Goal: Task Accomplishment & Management: Use online tool/utility

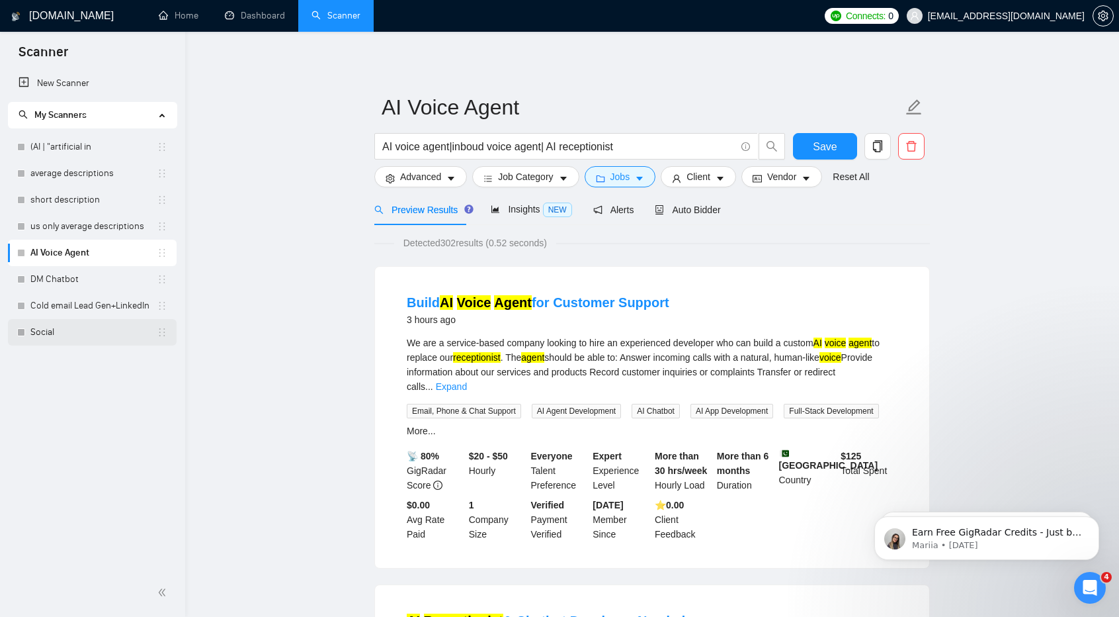
click at [46, 325] on link "Social" at bounding box center [93, 332] width 126 height 26
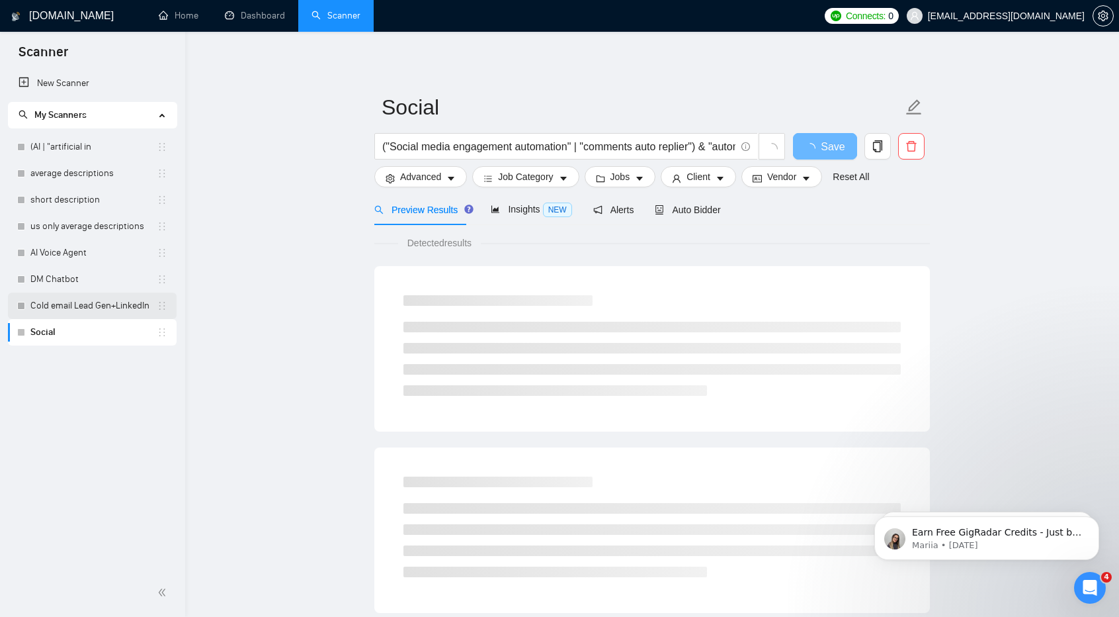
click at [75, 294] on link "Cold email Lead Gen+LinkedIn" at bounding box center [93, 305] width 126 height 26
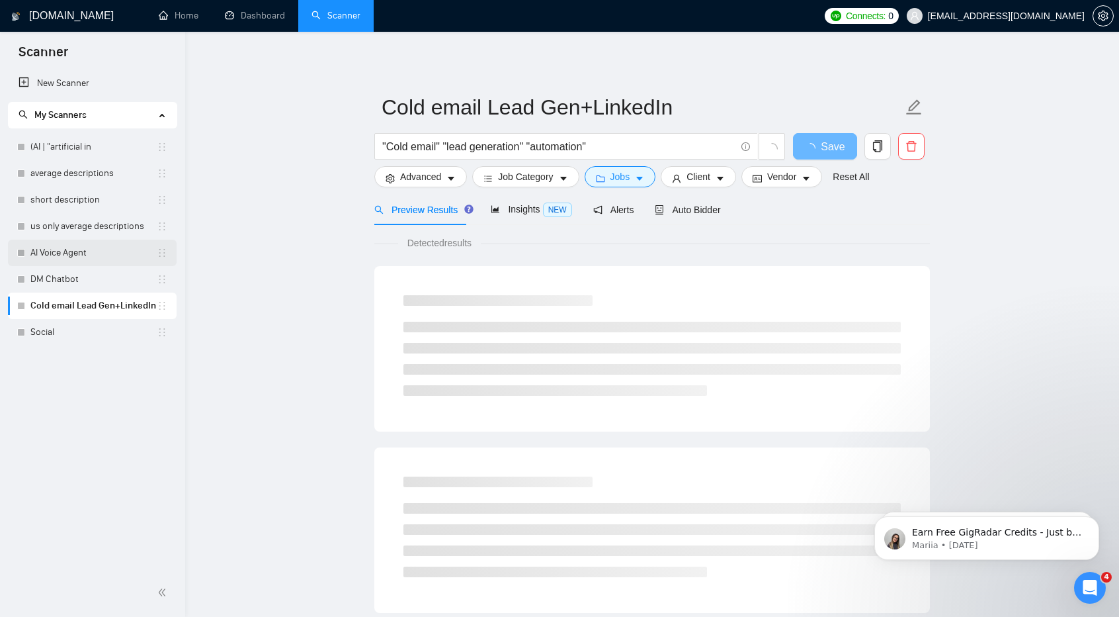
click at [46, 245] on link "AI Voice Agent" at bounding box center [93, 252] width 126 height 26
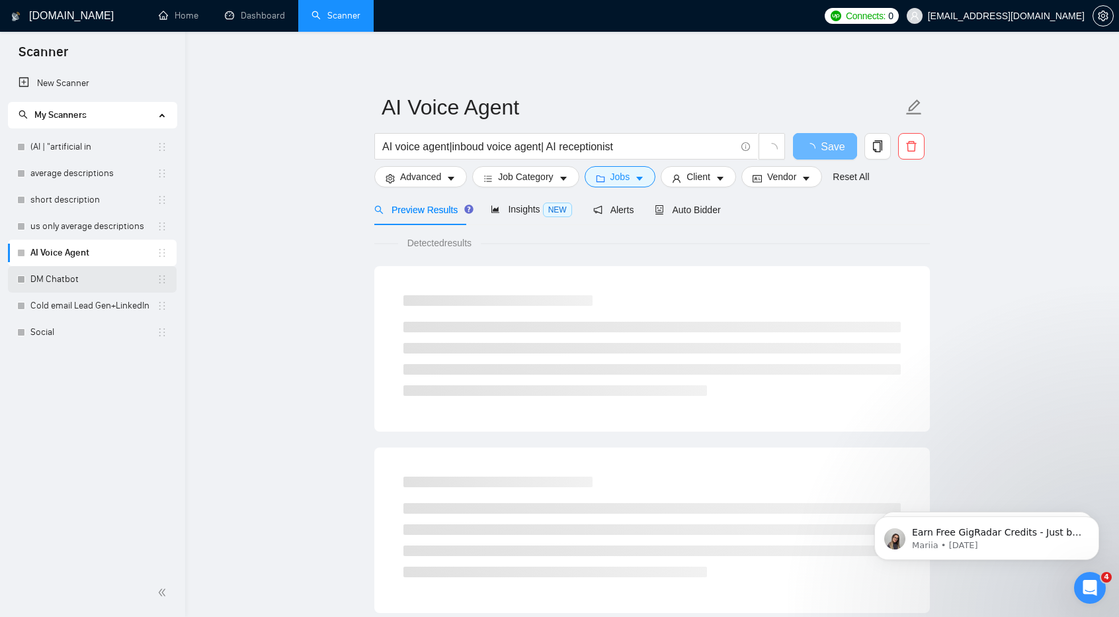
click at [108, 273] on link "DM Chatbot" at bounding box center [93, 279] width 126 height 26
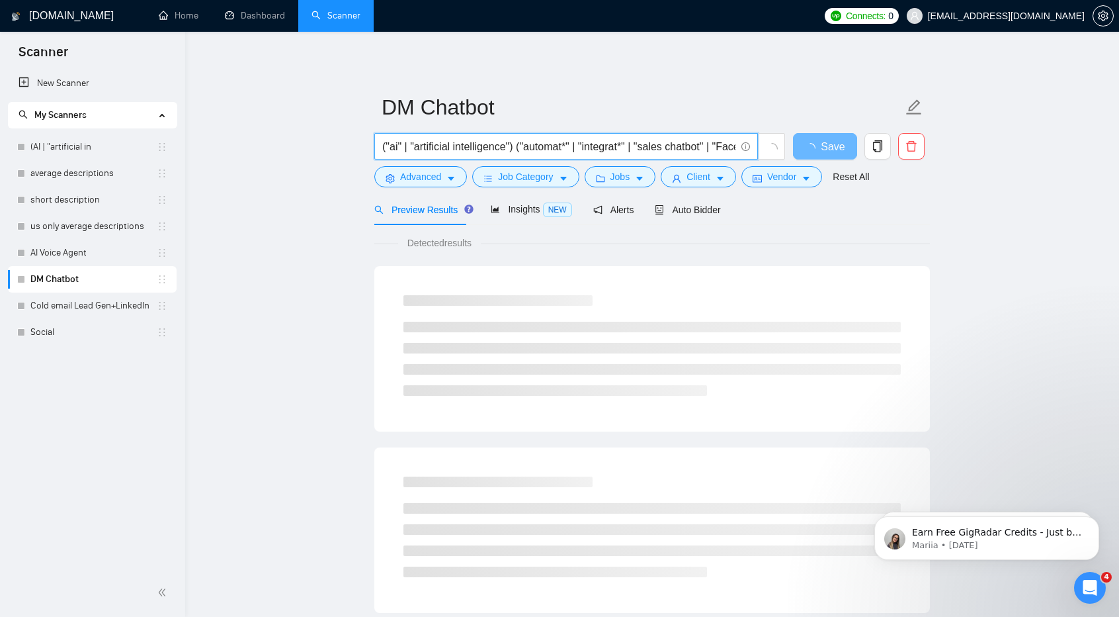
click at [520, 152] on input "("ai" | "artificial intelligence") ("automat*" | "integrat*" | "sales chatbot" …" at bounding box center [558, 146] width 353 height 17
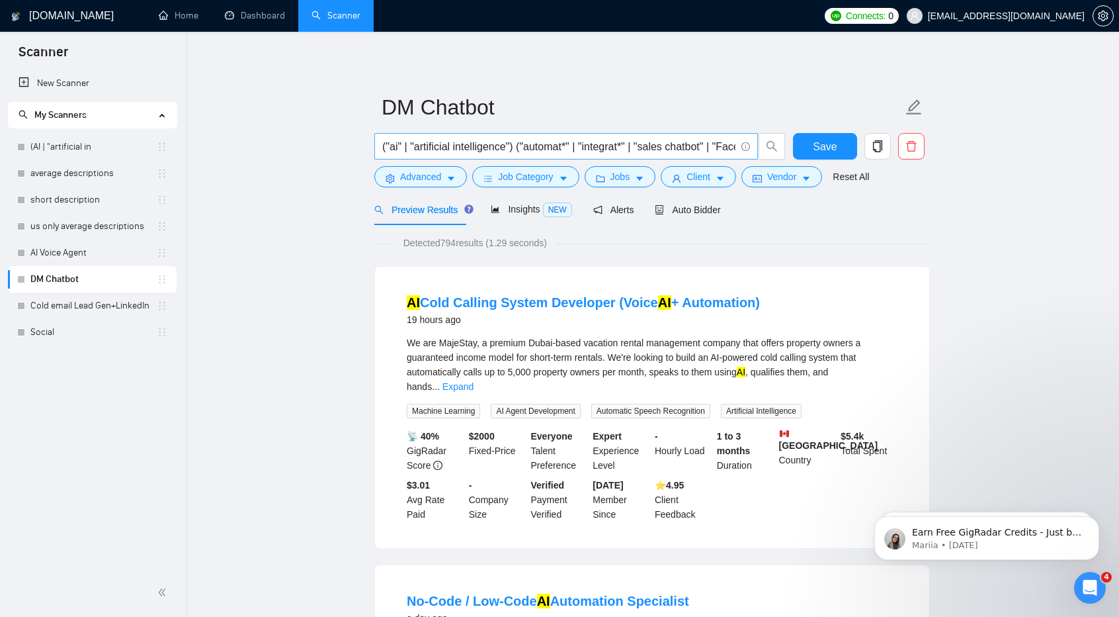
click at [481, 134] on span "("ai" | "artificial intelligence") ("automat*" | "integrat*" | "sales chatbot" …" at bounding box center [566, 146] width 384 height 26
click at [508, 148] on input "("ai" | "artificial intelligence") ("automat*" | "integrat*" | "sales chatbot" …" at bounding box center [558, 146] width 353 height 17
click at [575, 146] on input "("ai" | "artificial intelligence") ("automat*" | "integrat*" | "sales chatbot" …" at bounding box center [558, 146] width 353 height 17
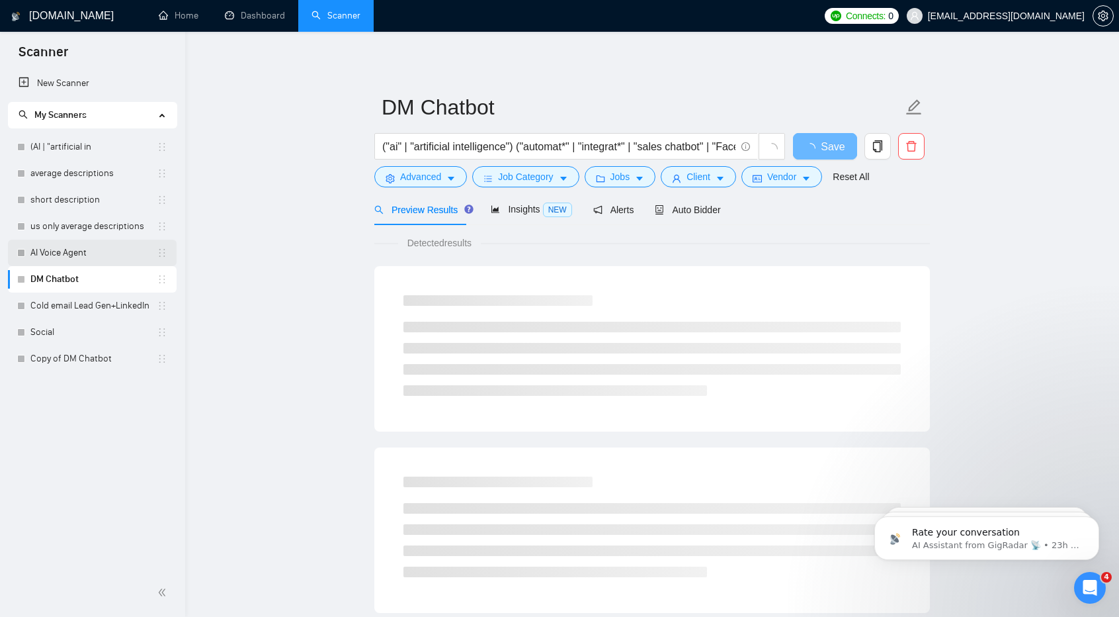
click at [75, 259] on link "AI Voice Agent" at bounding box center [93, 252] width 126 height 26
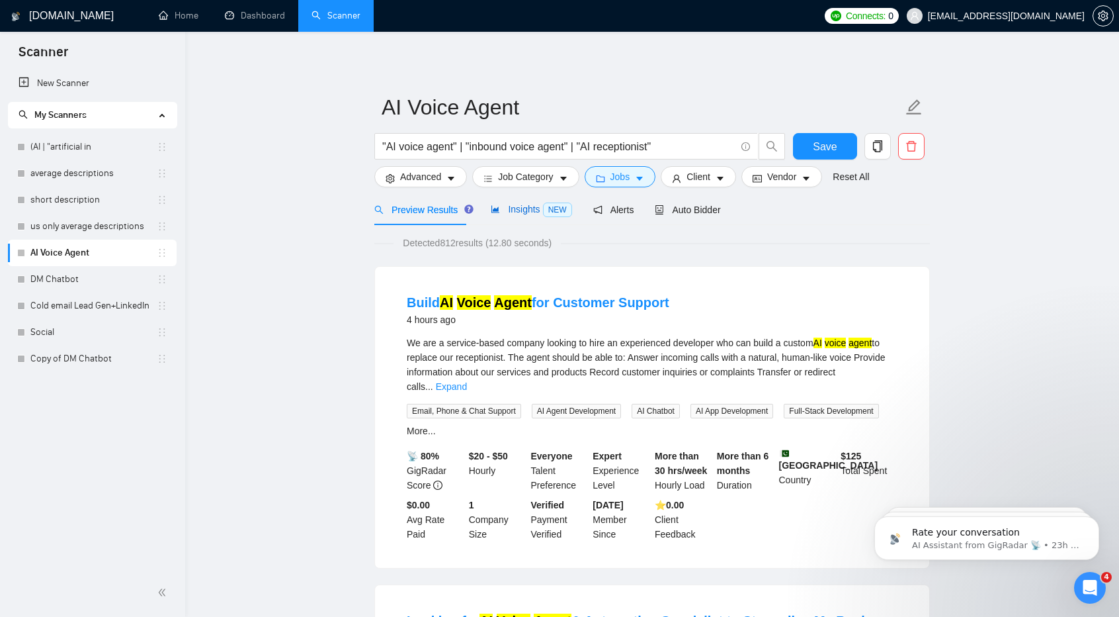
click at [510, 216] on div "Insights NEW" at bounding box center [531, 209] width 81 height 15
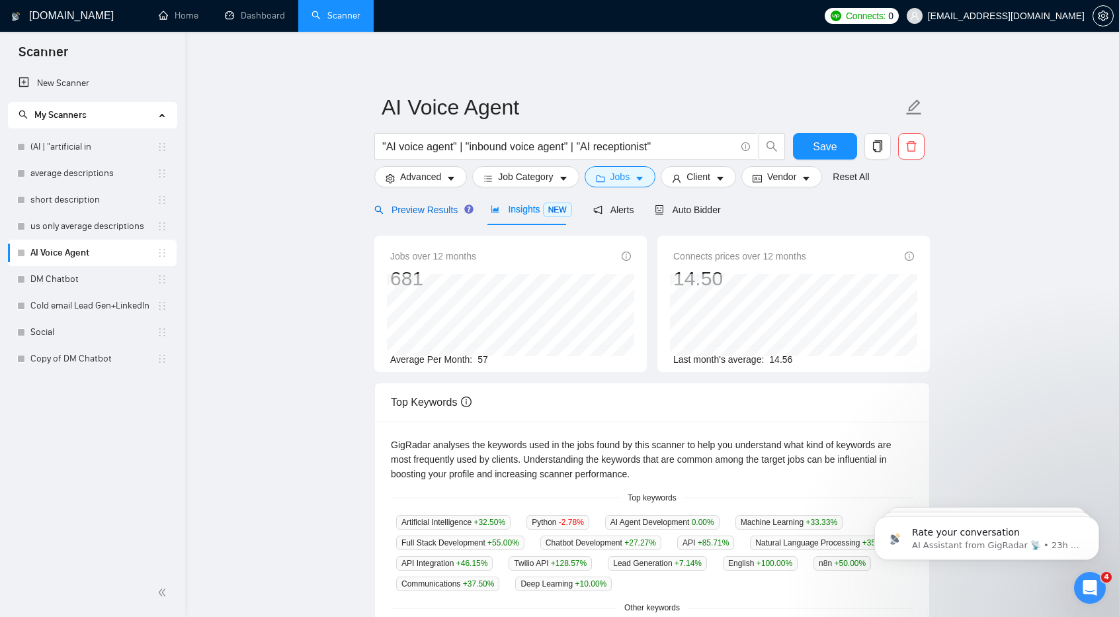
click at [414, 215] on span "Preview Results" at bounding box center [421, 209] width 95 height 11
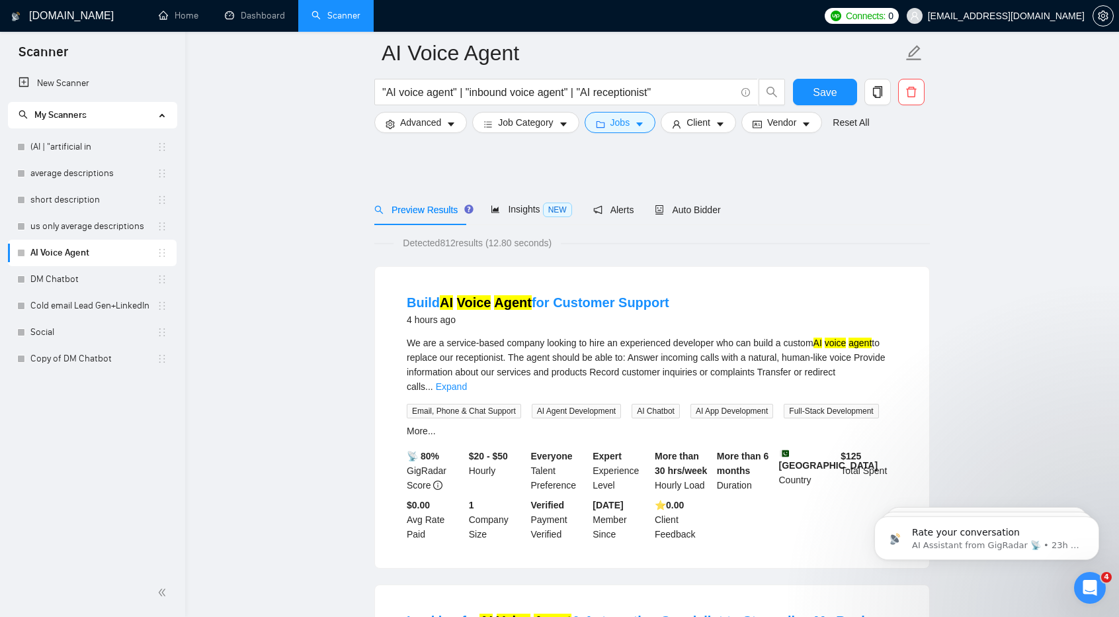
scroll to position [140, 0]
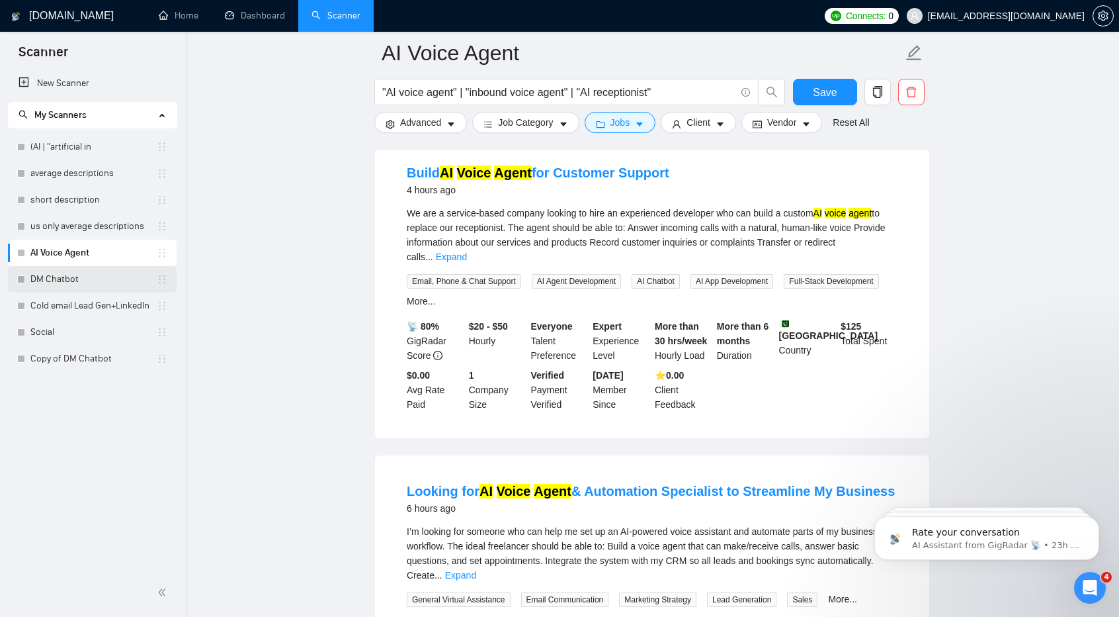
click at [85, 271] on link "DM Chatbot" at bounding box center [93, 279] width 126 height 26
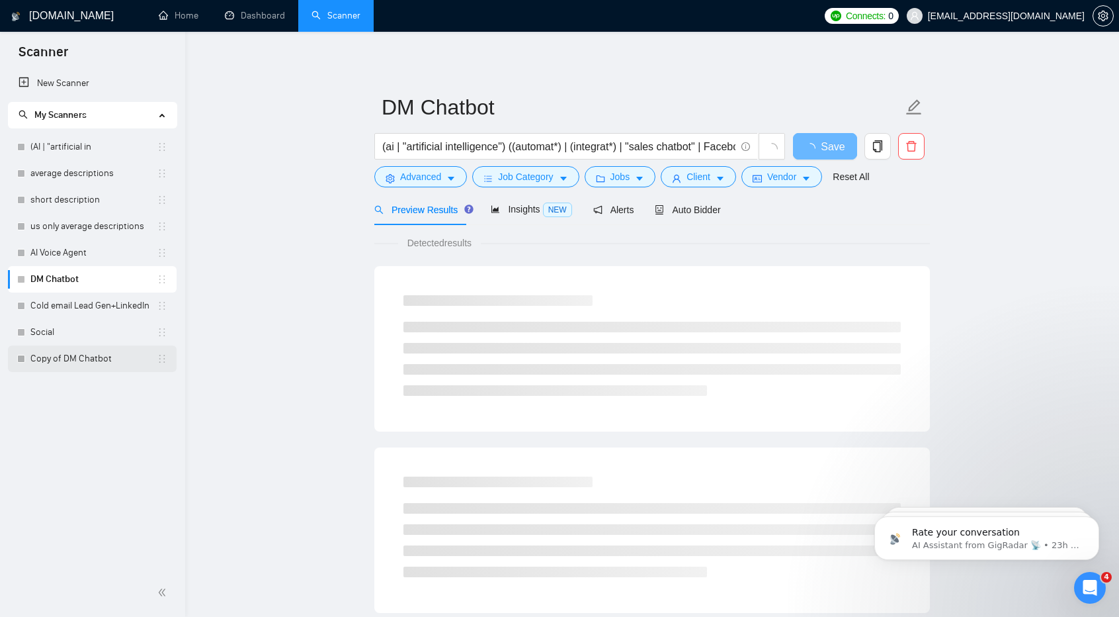
click at [79, 366] on link "Copy of DM Chatbot" at bounding box center [93, 358] width 126 height 26
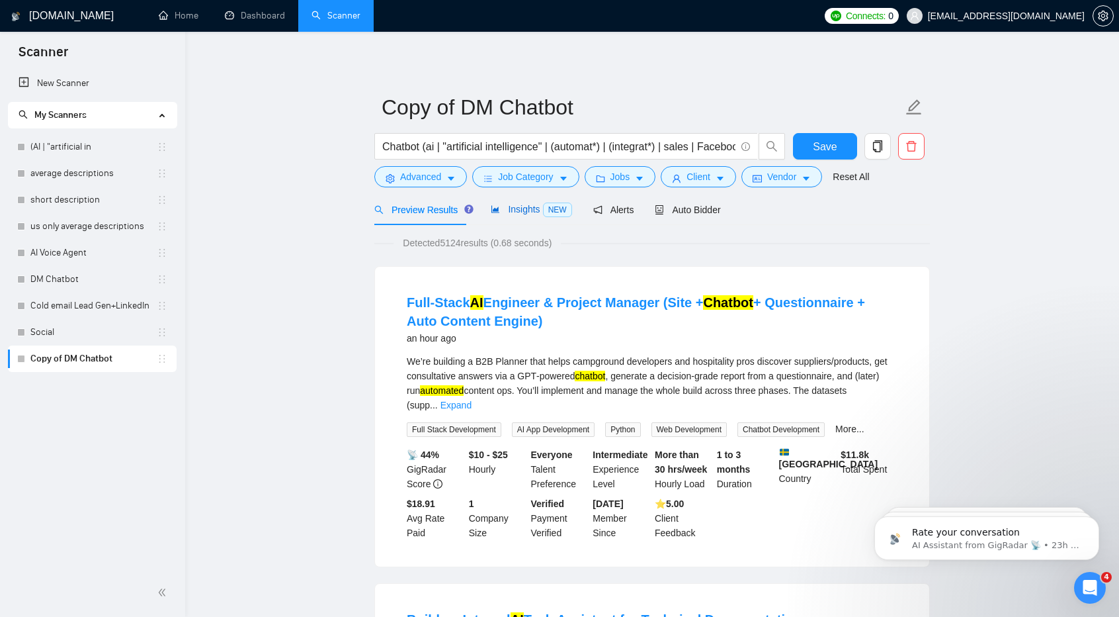
click at [523, 216] on div "Insights NEW" at bounding box center [531, 209] width 81 height 15
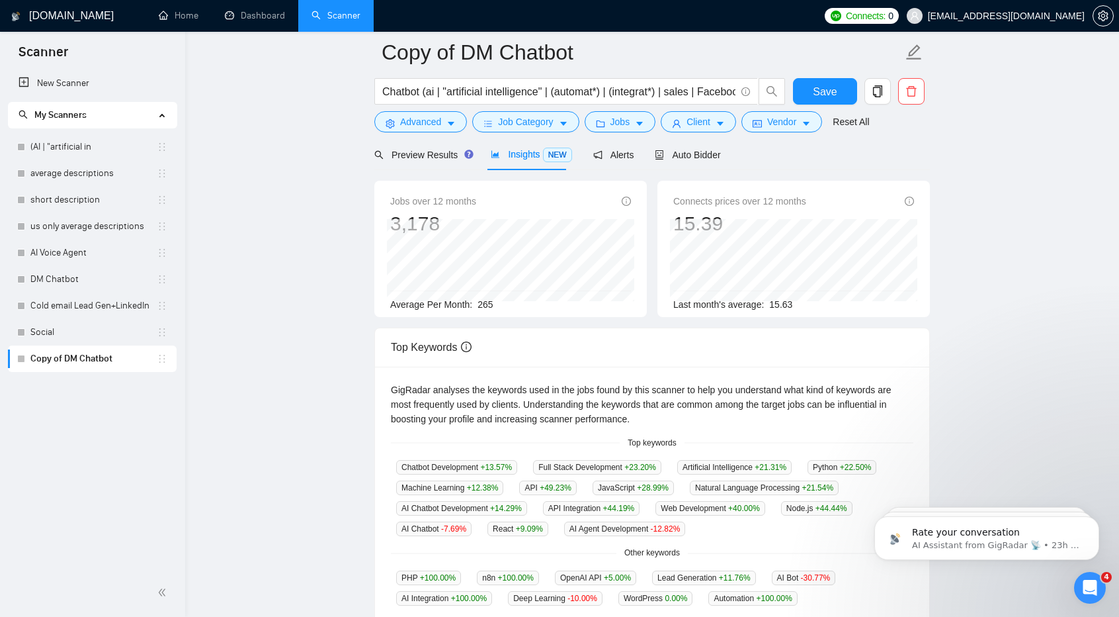
scroll to position [51, 0]
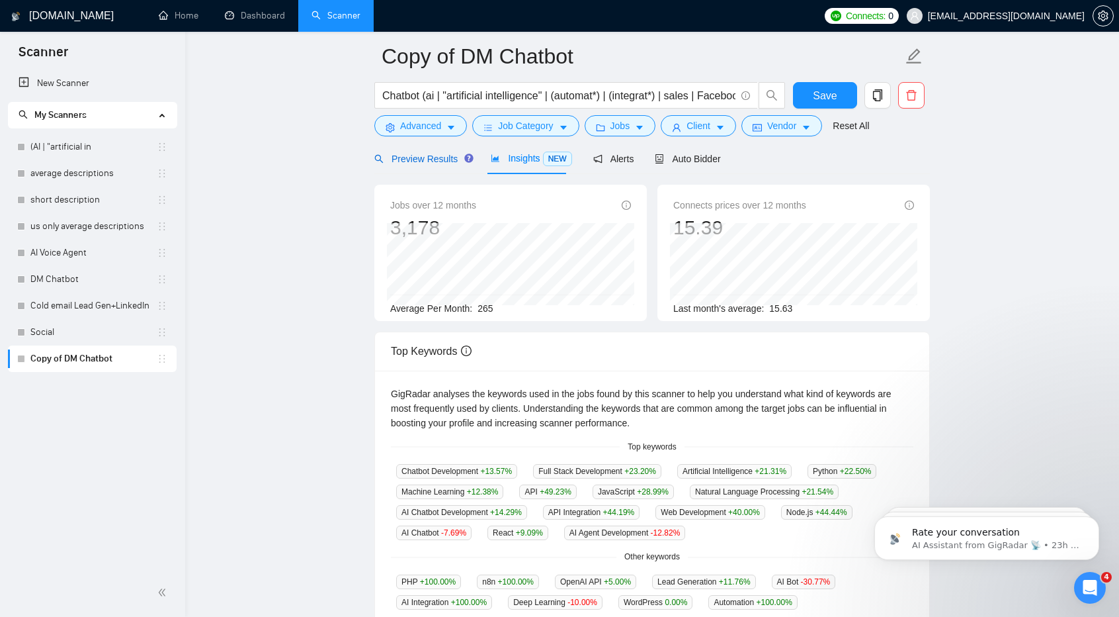
click at [433, 153] on span "Preview Results" at bounding box center [421, 158] width 95 height 11
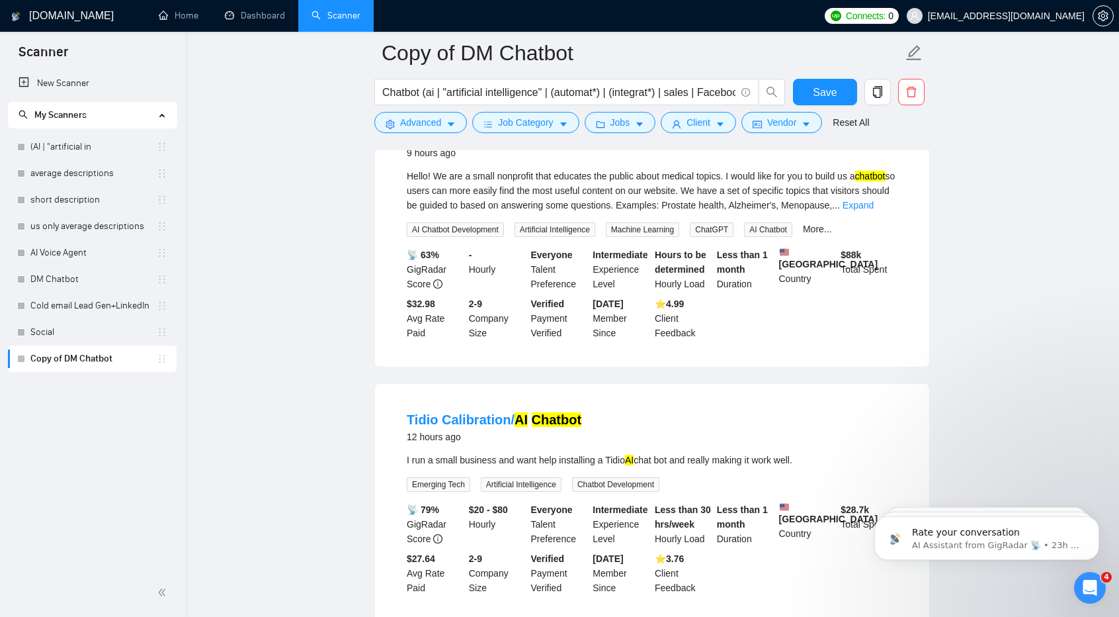
scroll to position [2646, 0]
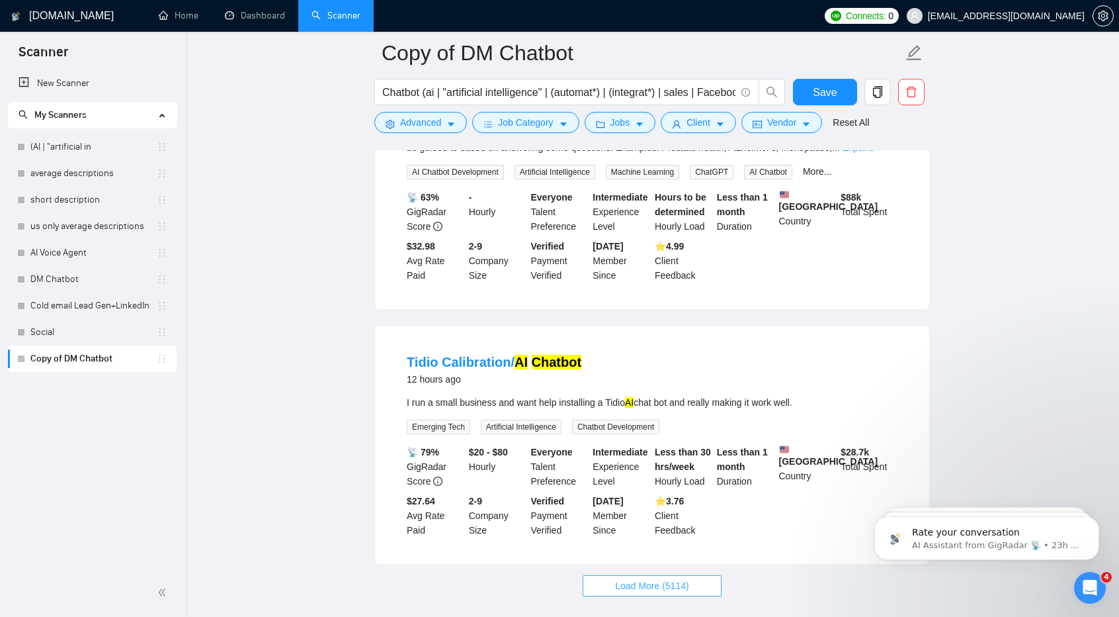
click at [677, 578] on span "Load More (5114)" at bounding box center [651, 585] width 73 height 15
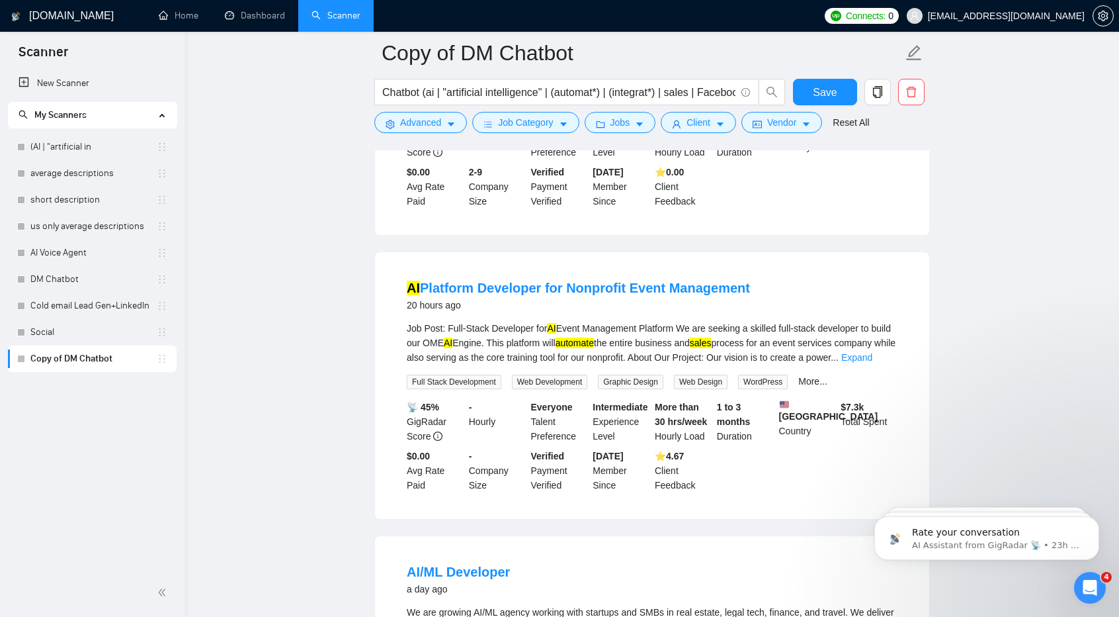
scroll to position [4551, 0]
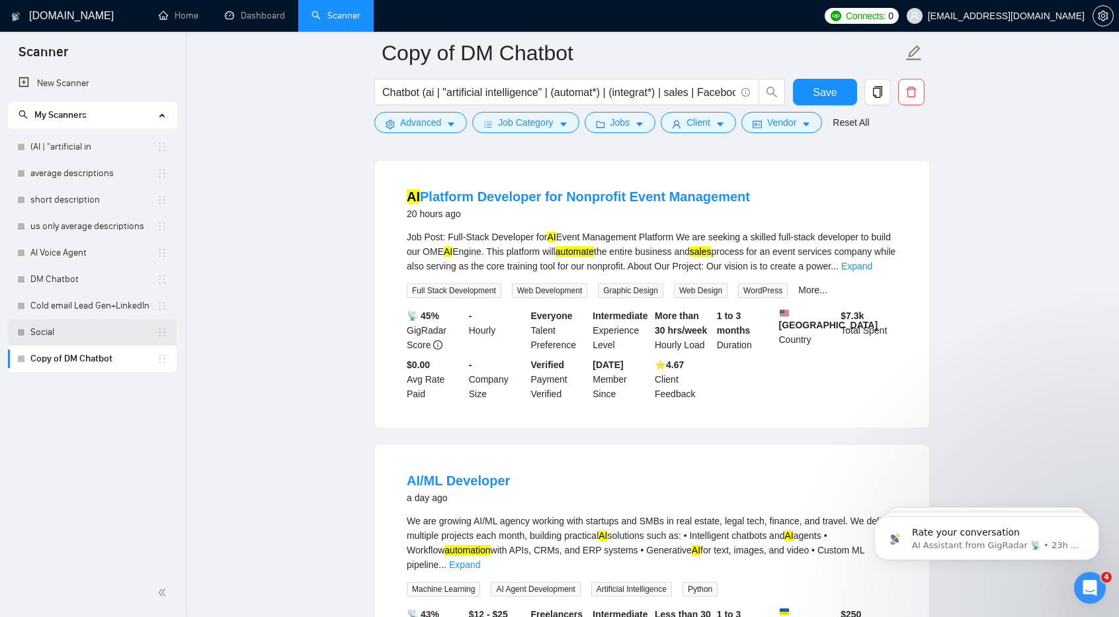
click at [34, 329] on link "Social" at bounding box center [93, 332] width 126 height 26
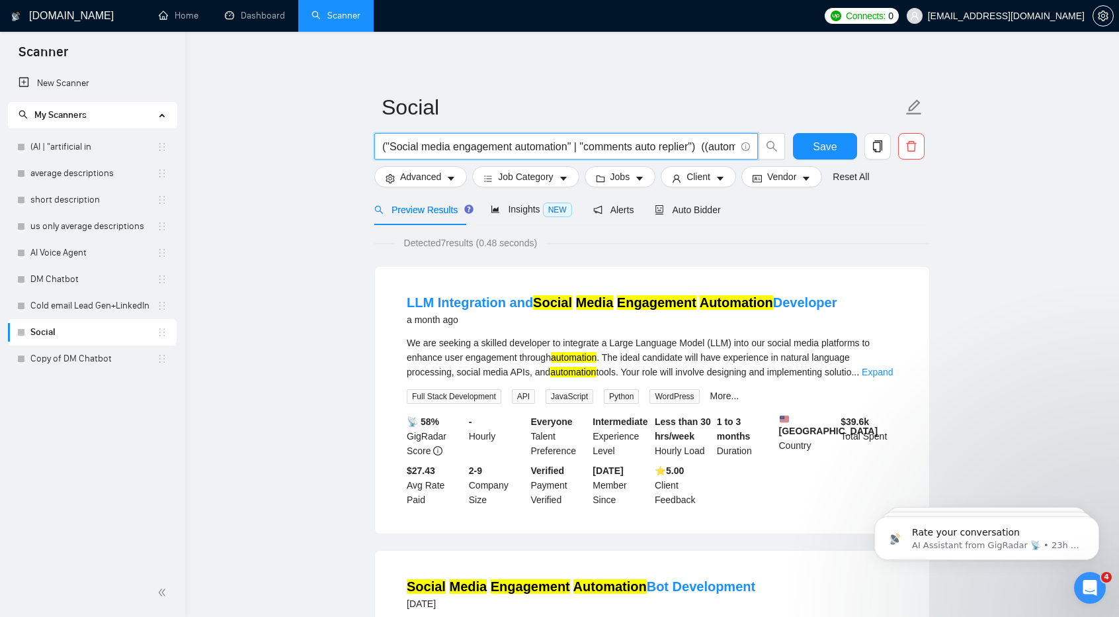
click at [533, 151] on input "("Social media engagement automation" | "comments auto replier") ((automat*) | …" at bounding box center [558, 146] width 353 height 17
click at [138, 350] on link "Copy of DM Chatbot" at bounding box center [93, 358] width 126 height 26
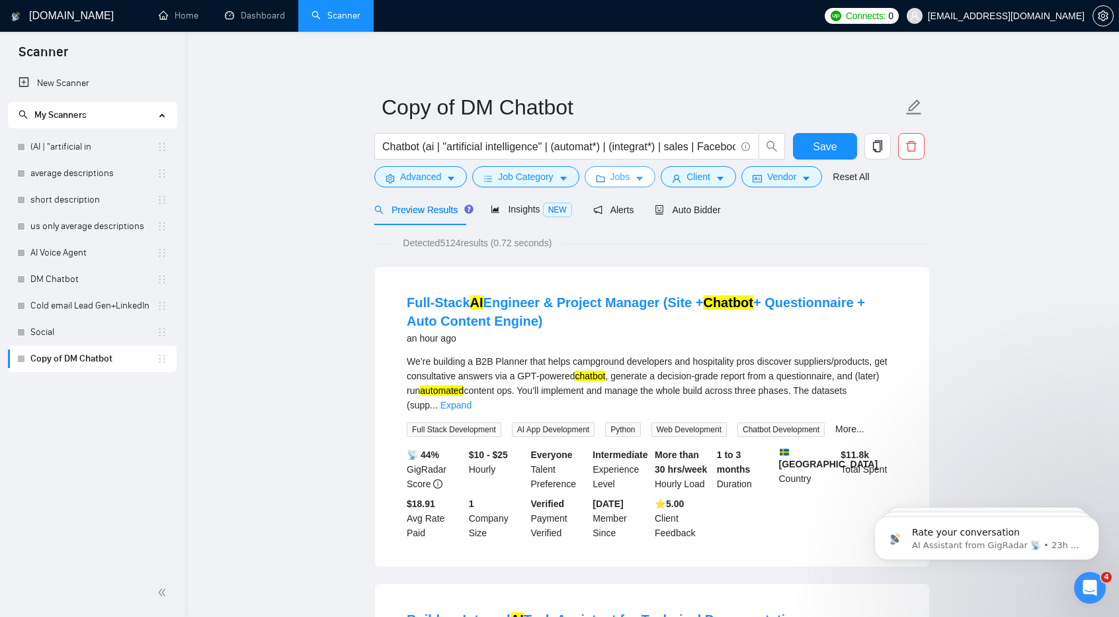
click at [636, 183] on icon "caret-down" at bounding box center [639, 178] width 9 height 9
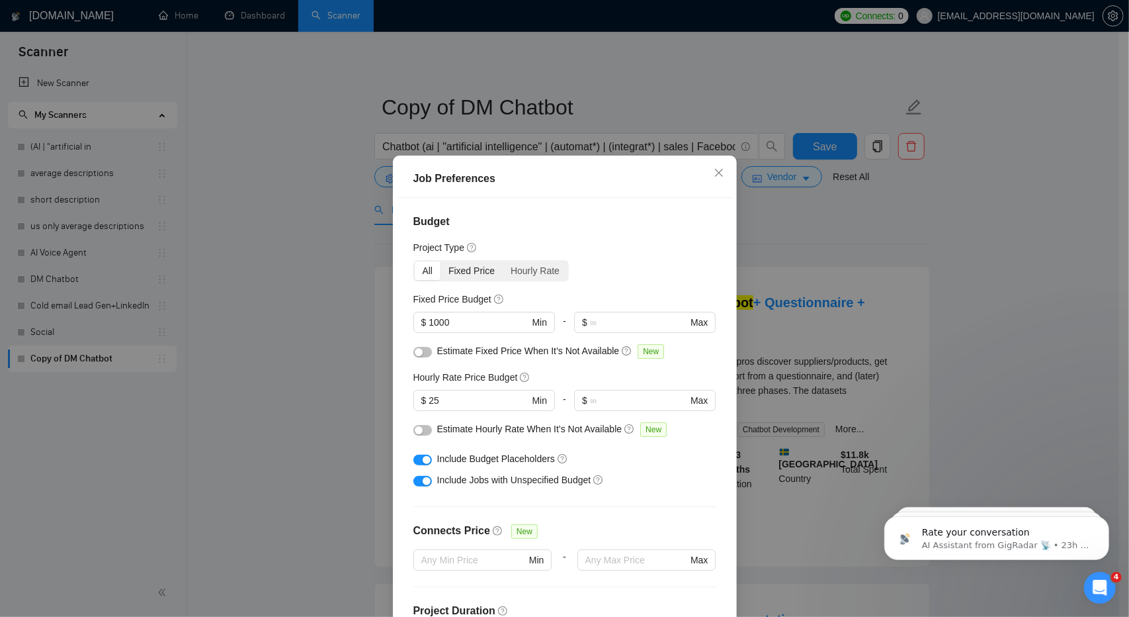
click at [460, 275] on div "Fixed Price" at bounding box center [472, 270] width 62 height 19
click at [441, 261] on input "Fixed Price" at bounding box center [441, 261] width 0 height 0
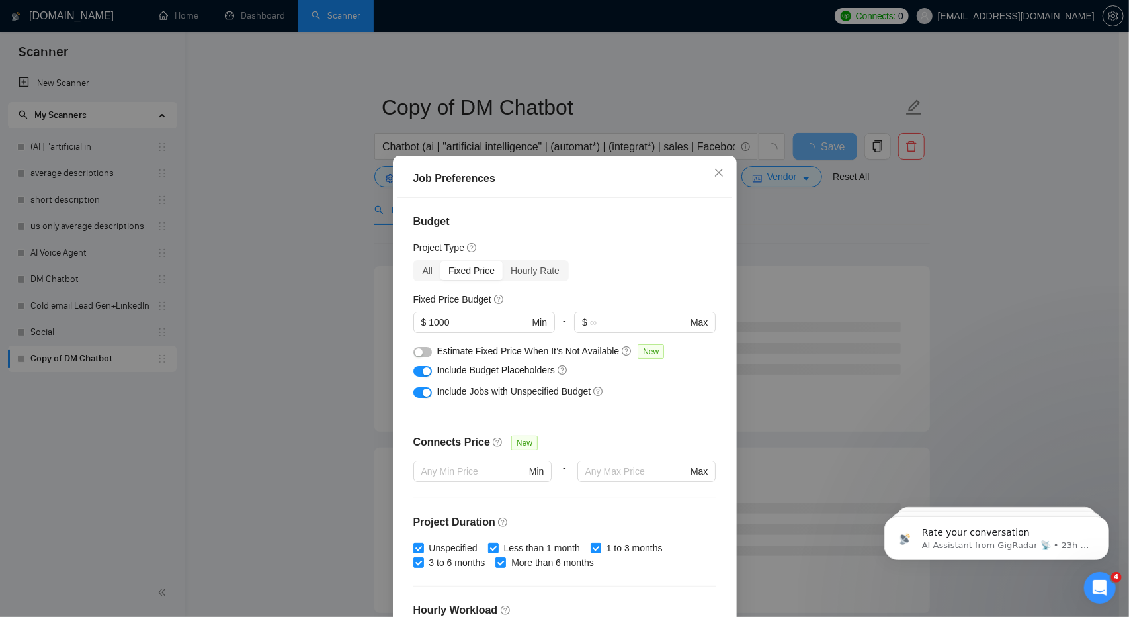
click at [415, 348] on div "button" at bounding box center [419, 352] width 8 height 8
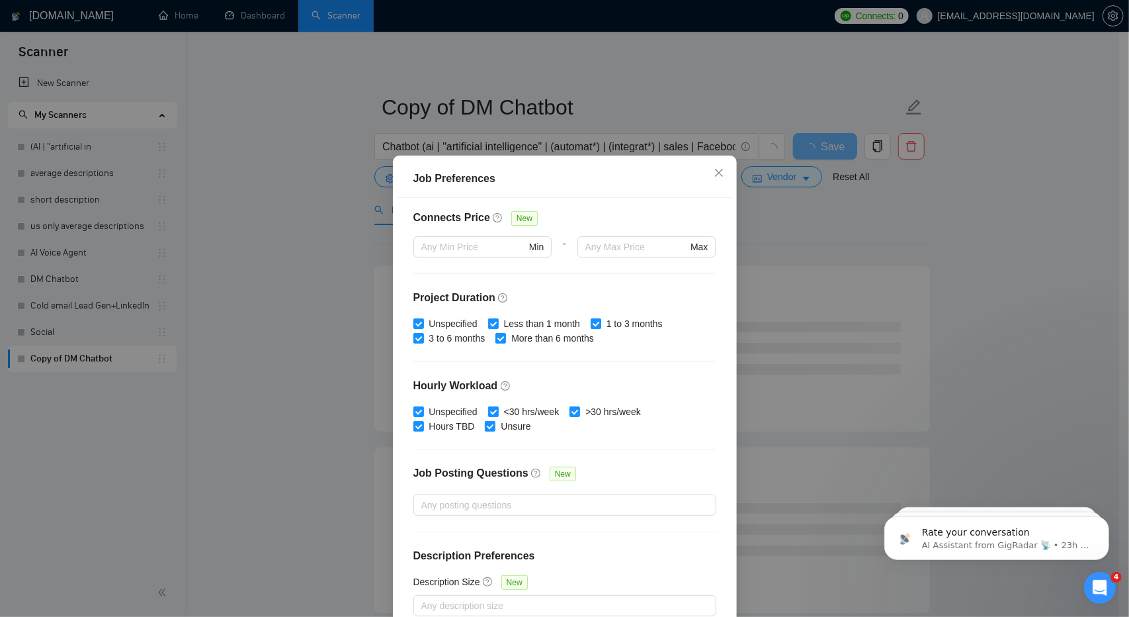
scroll to position [71, 0]
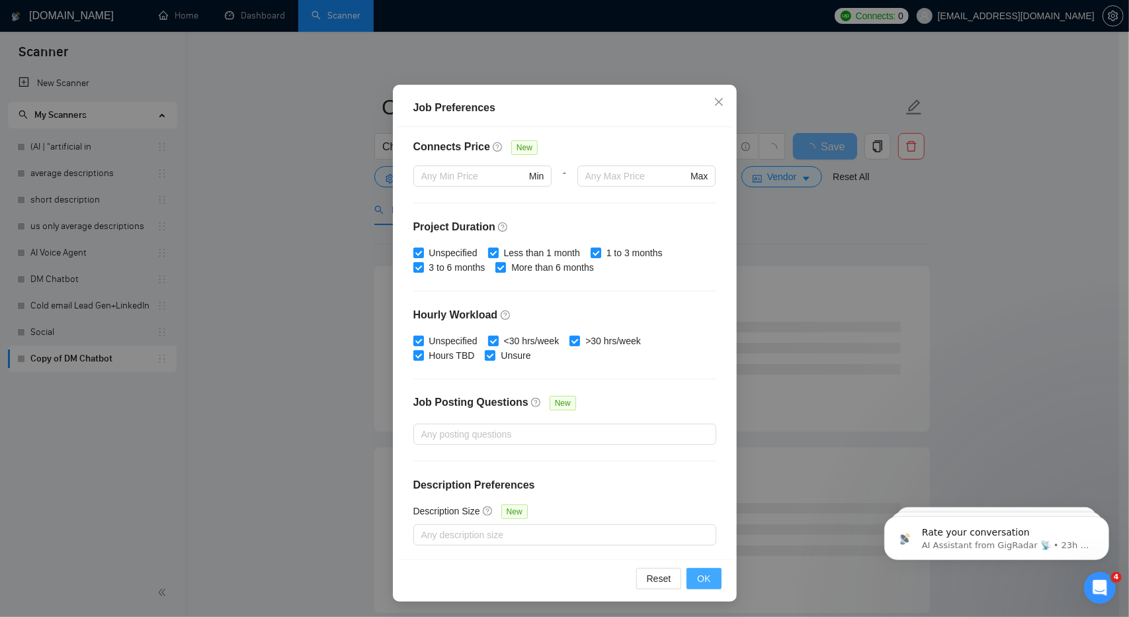
click at [715, 580] on button "OK" at bounding box center [704, 578] width 34 height 21
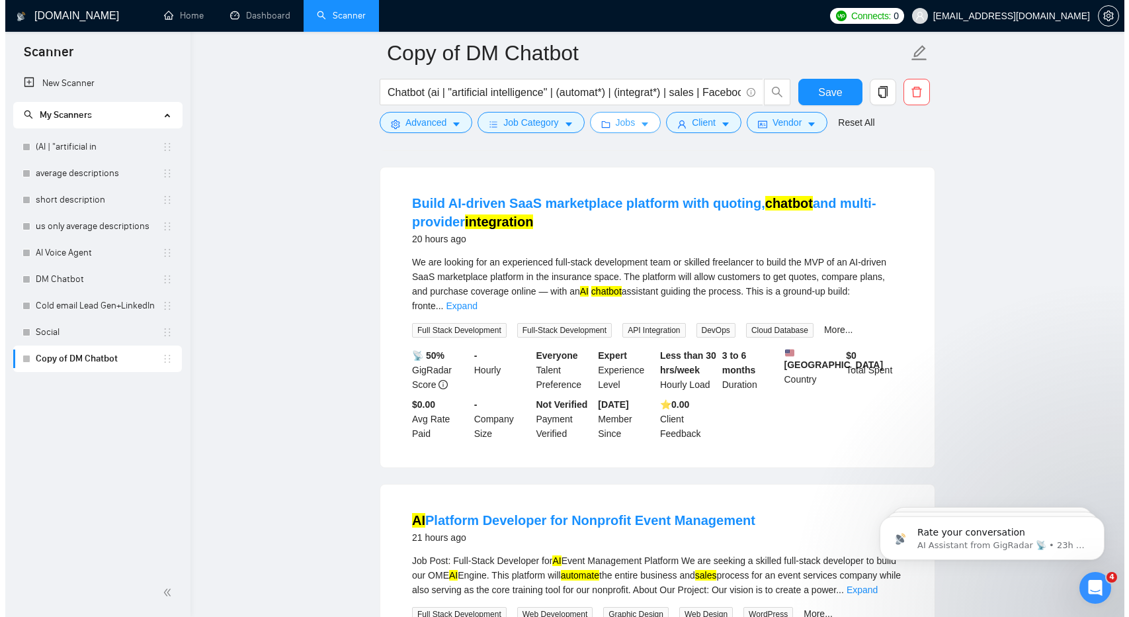
scroll to position [1527, 0]
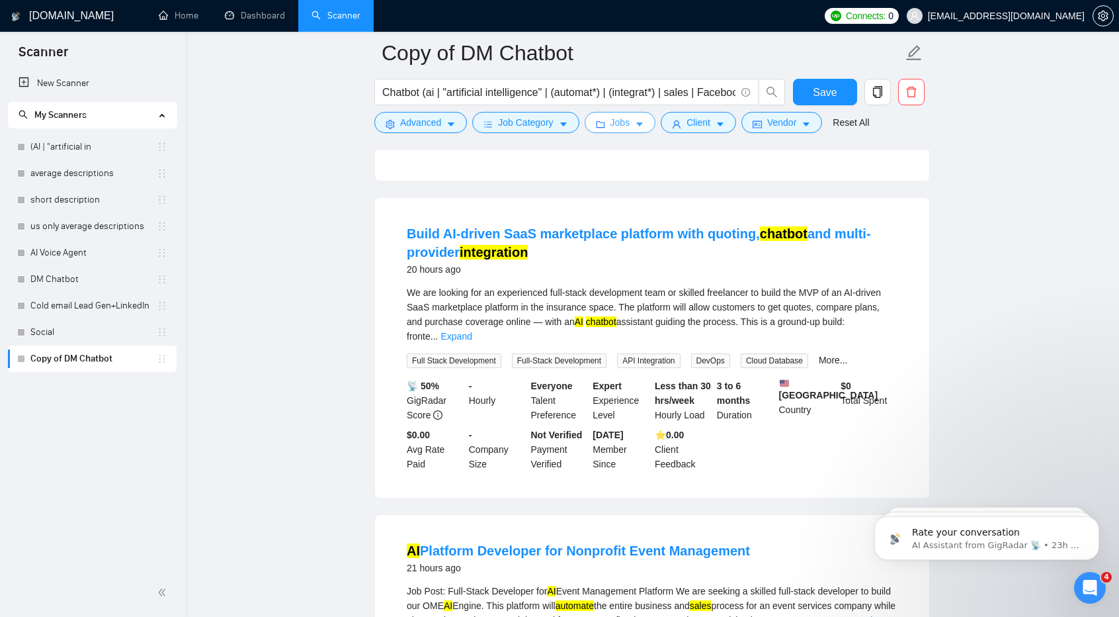
click at [639, 126] on icon "caret-down" at bounding box center [639, 124] width 9 height 9
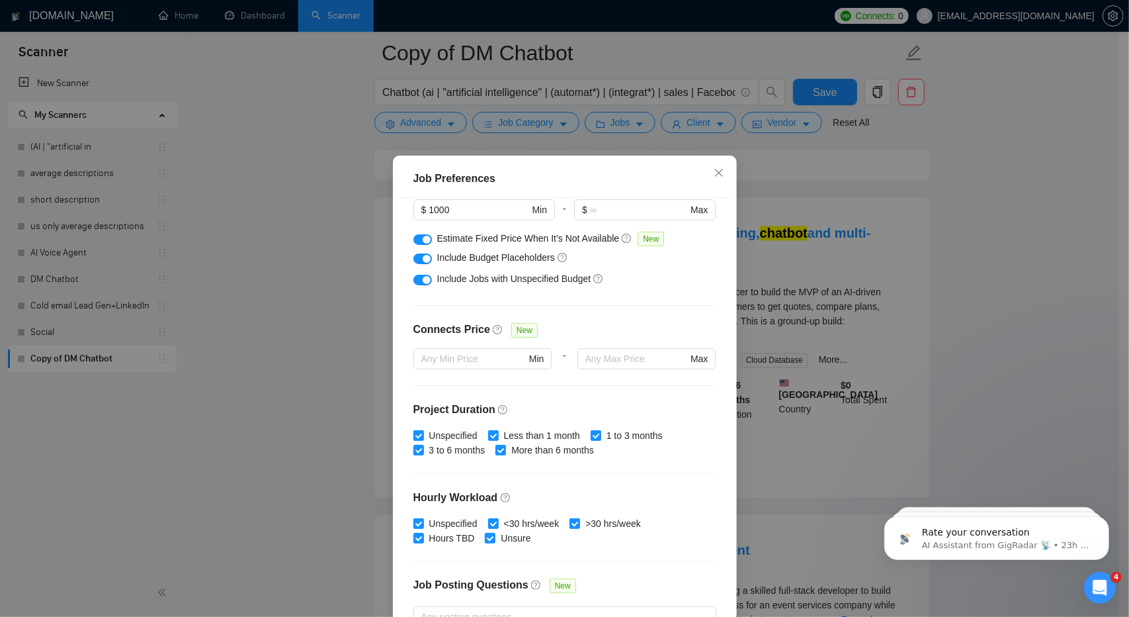
scroll to position [0, 0]
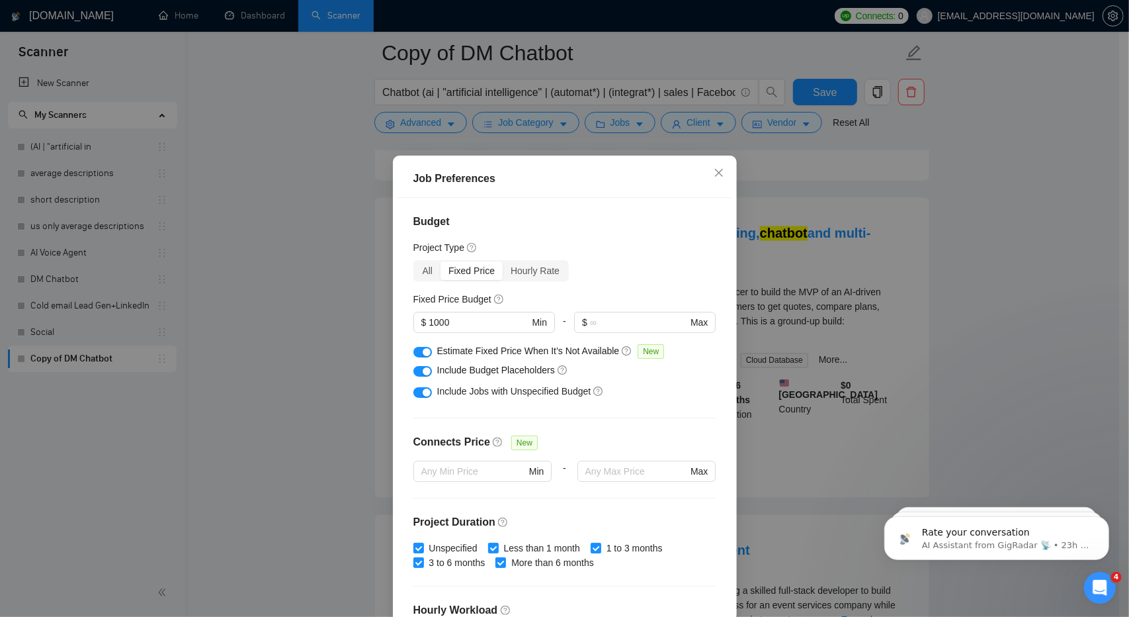
click at [417, 350] on button "button" at bounding box center [422, 352] width 19 height 11
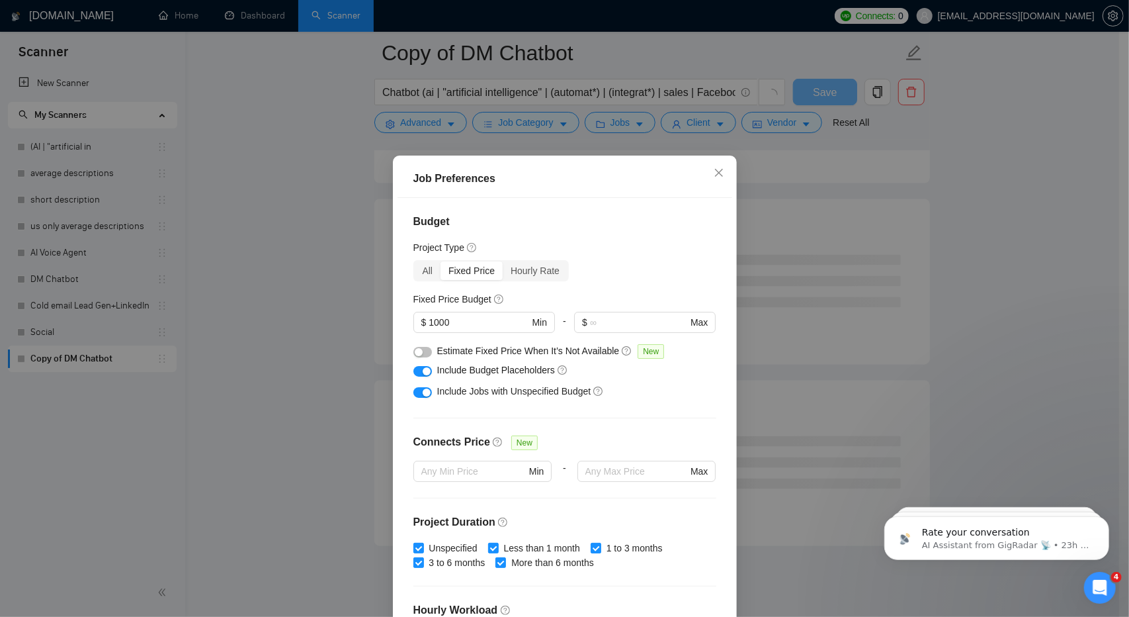
click at [414, 372] on button "button" at bounding box center [422, 371] width 19 height 11
click at [415, 372] on div "button" at bounding box center [419, 371] width 8 height 8
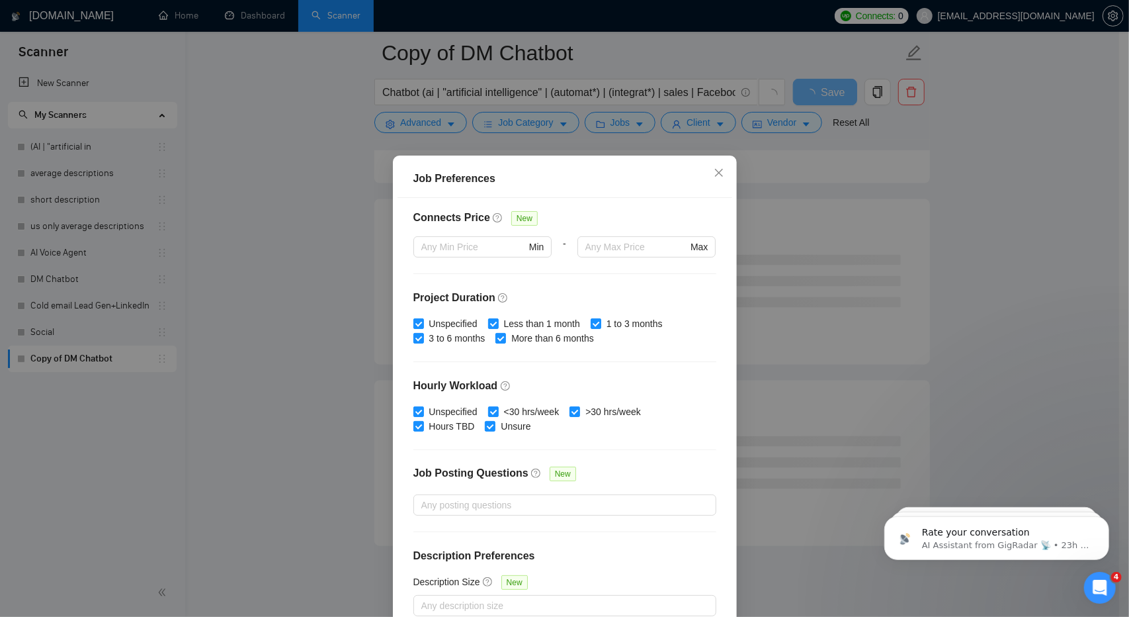
scroll to position [71, 0]
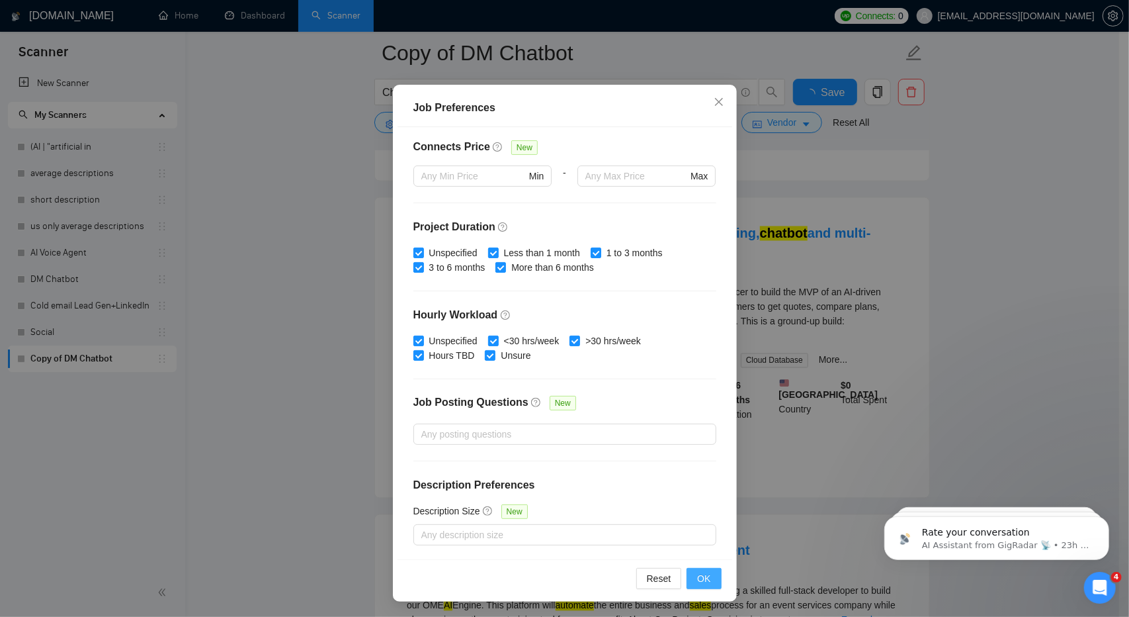
click at [697, 579] on span "OK" at bounding box center [703, 578] width 13 height 15
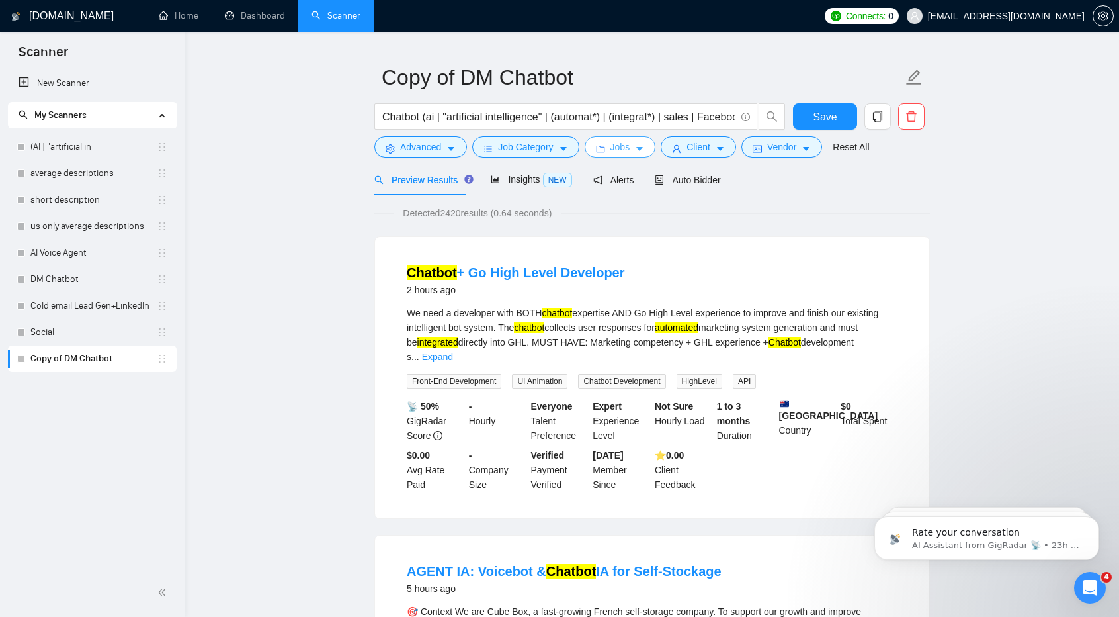
scroll to position [32, 0]
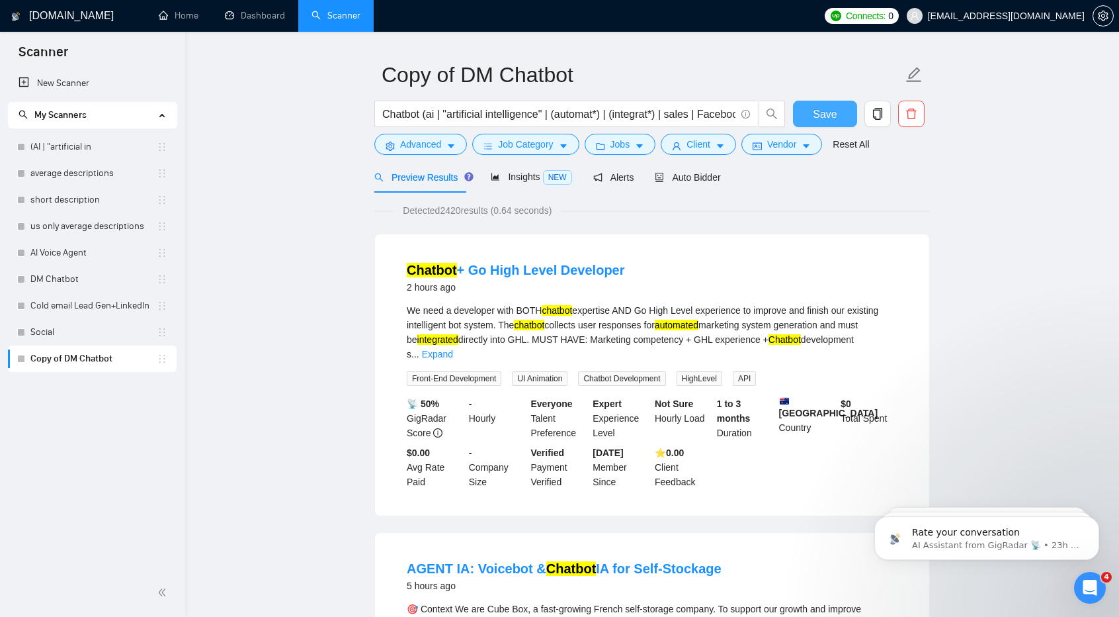
click at [836, 108] on button "Save" at bounding box center [825, 114] width 64 height 26
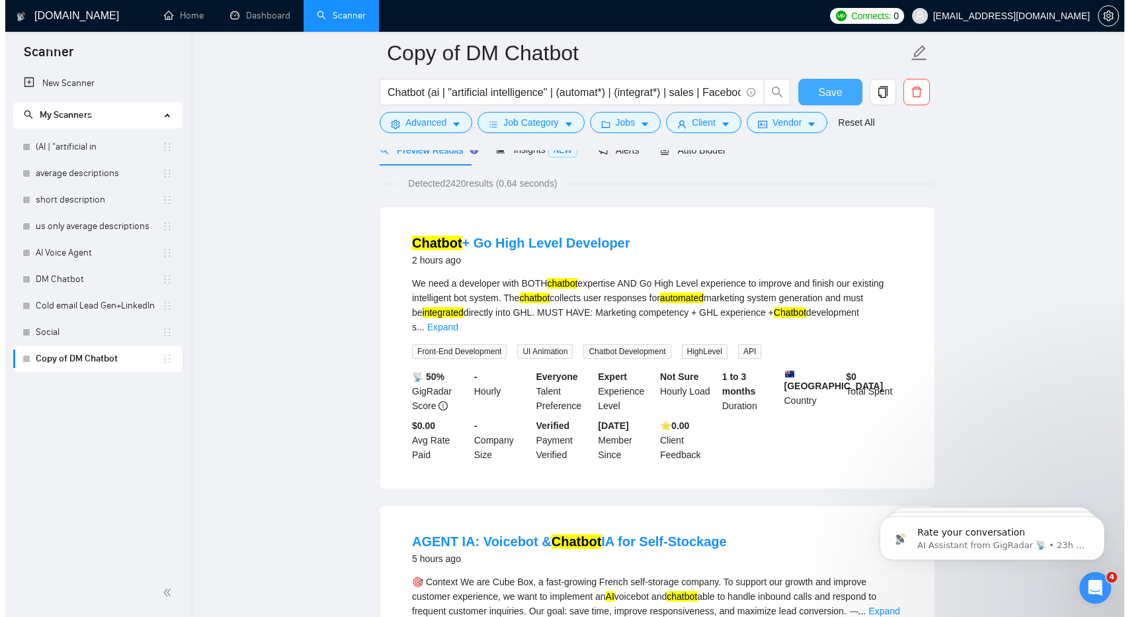
scroll to position [65, 0]
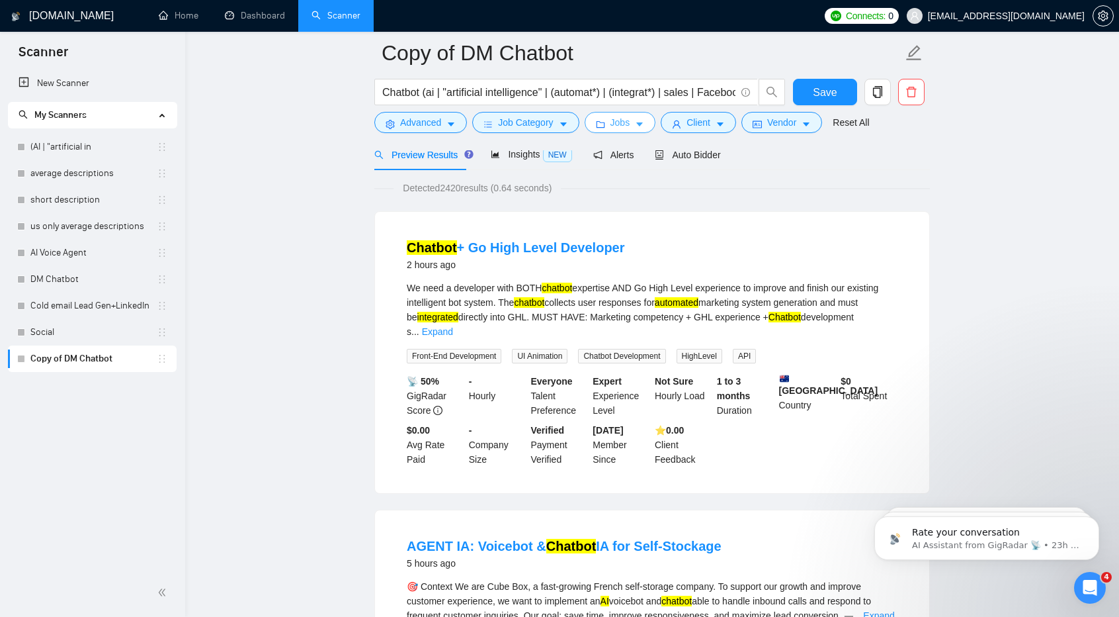
click at [615, 118] on span "Jobs" at bounding box center [621, 122] width 20 height 15
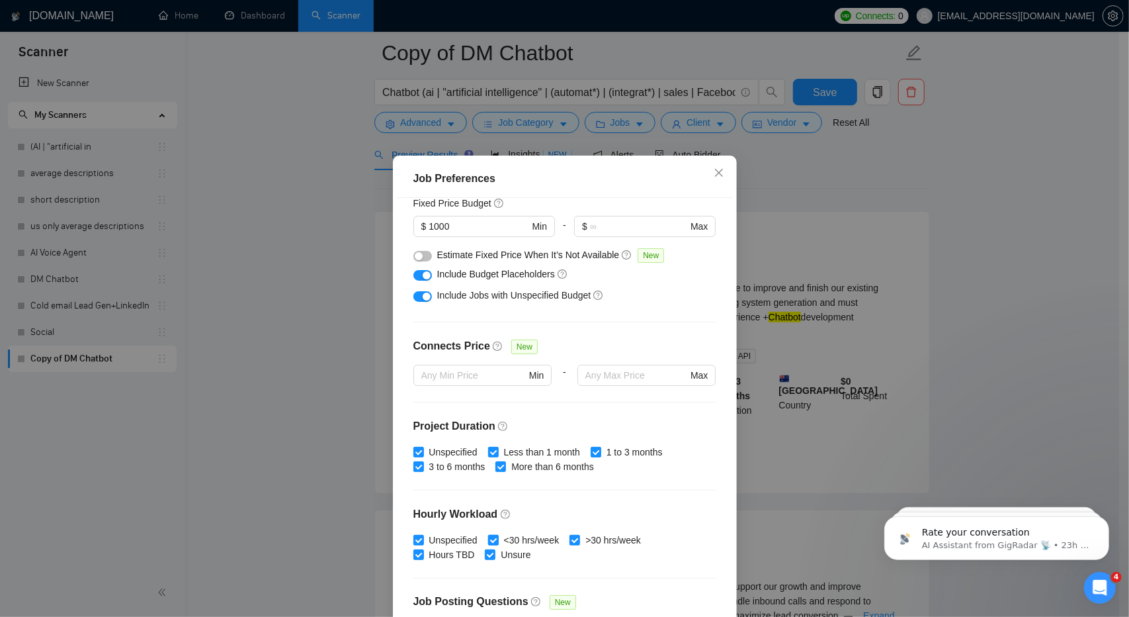
scroll to position [0, 0]
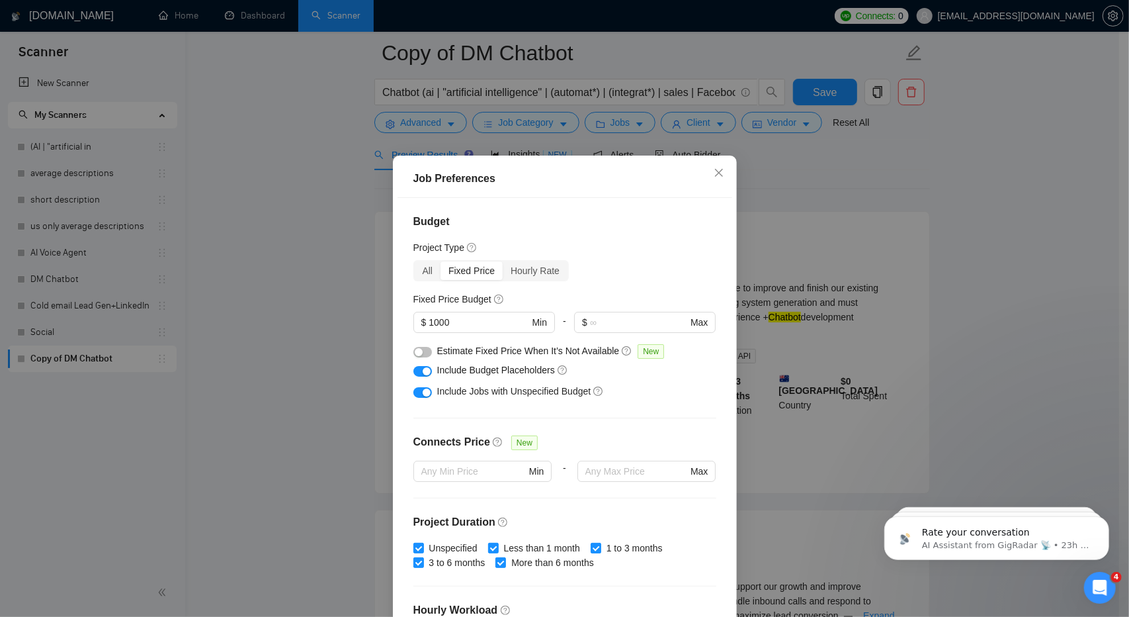
click at [414, 370] on button "button" at bounding box center [422, 371] width 19 height 11
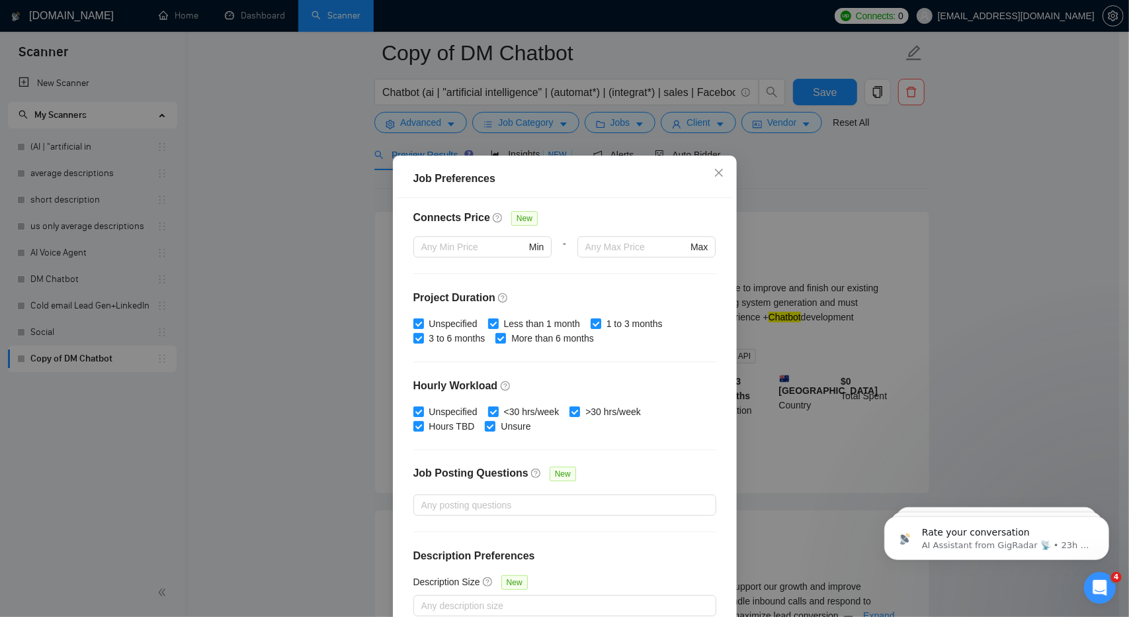
scroll to position [71, 0]
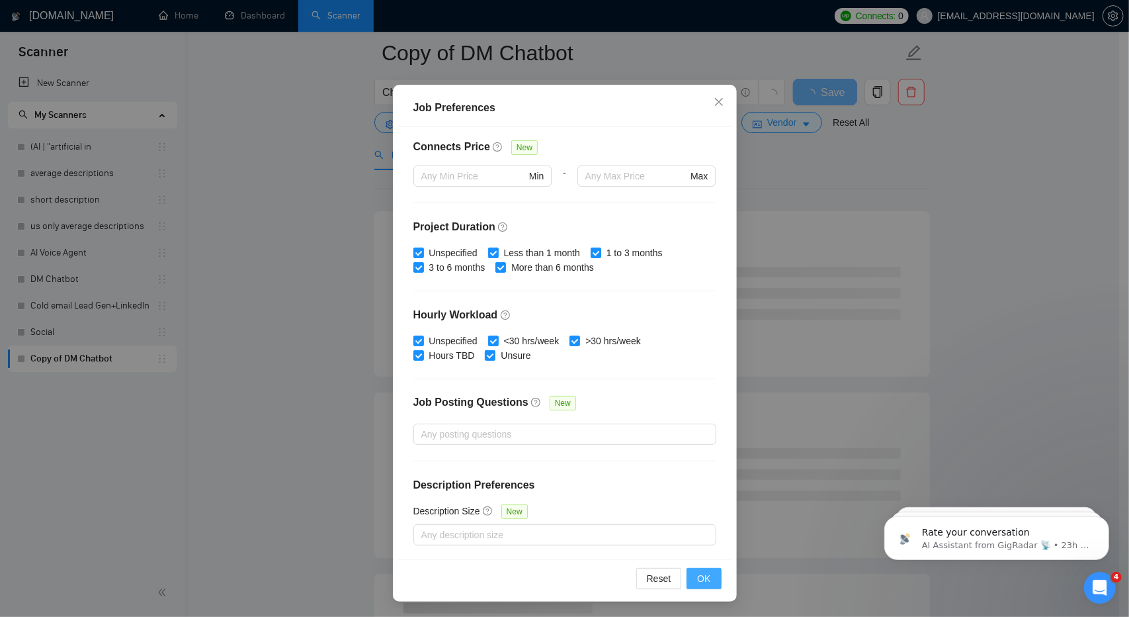
click at [704, 585] on button "OK" at bounding box center [704, 578] width 34 height 21
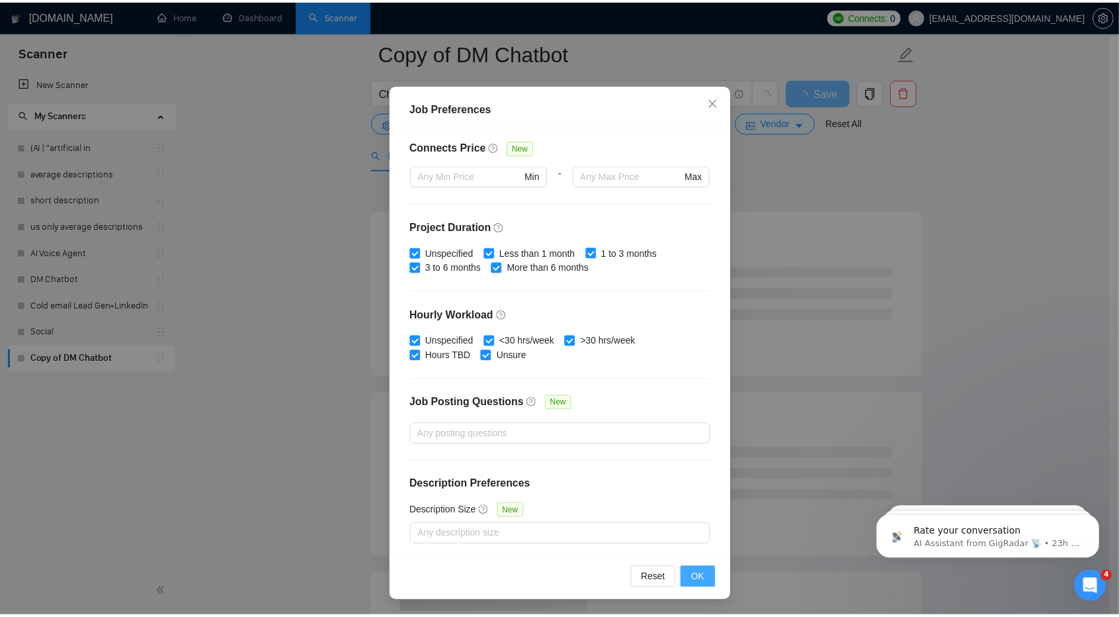
scroll to position [0, 0]
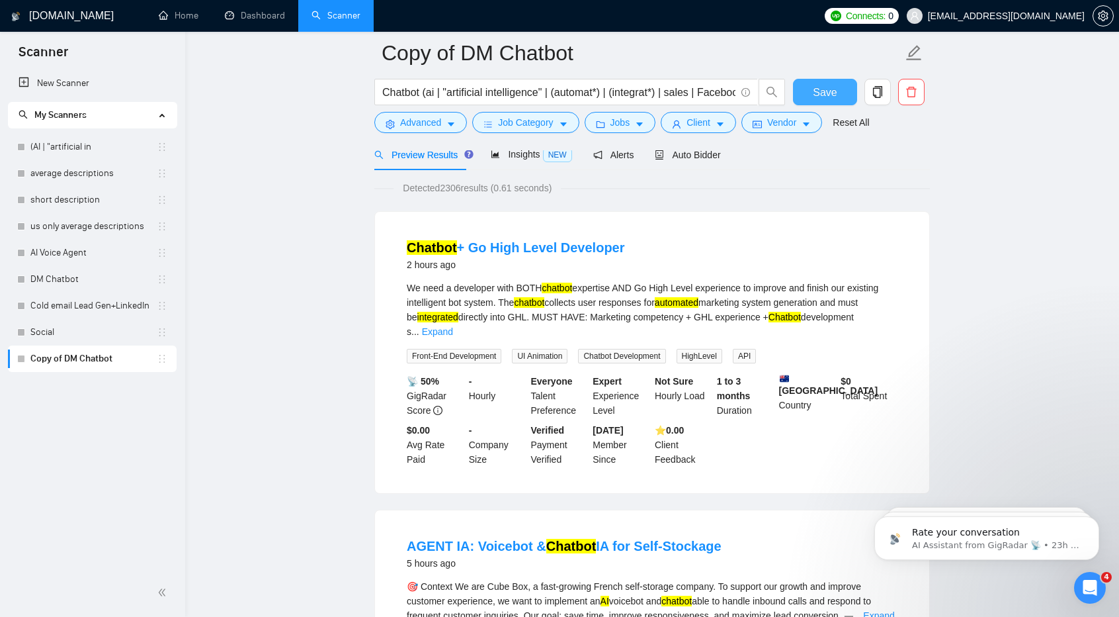
click at [824, 91] on span "Save" at bounding box center [825, 92] width 24 height 17
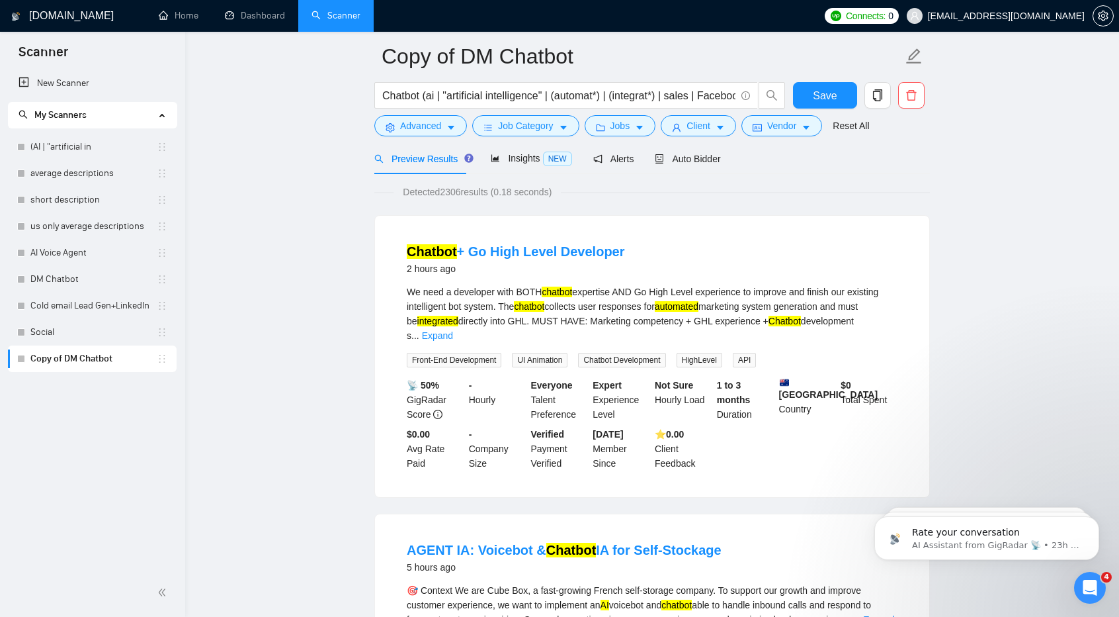
scroll to position [52, 0]
click at [87, 79] on link "New Scanner" at bounding box center [93, 83] width 148 height 26
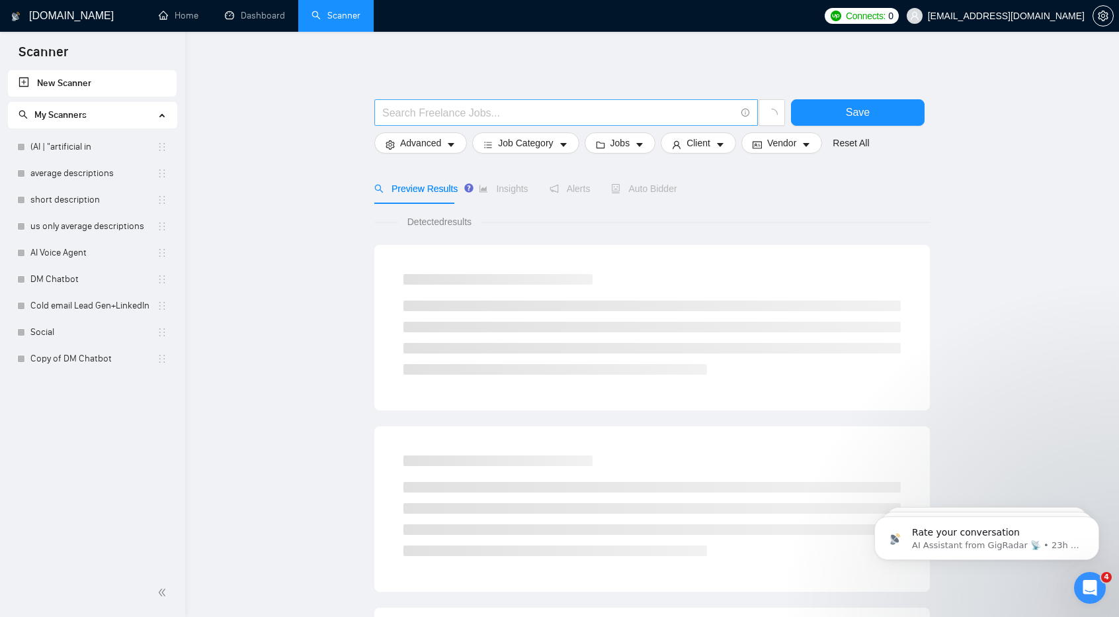
click at [492, 110] on input "text" at bounding box center [558, 113] width 353 height 17
type input "A"
type input "}"
type input "{"
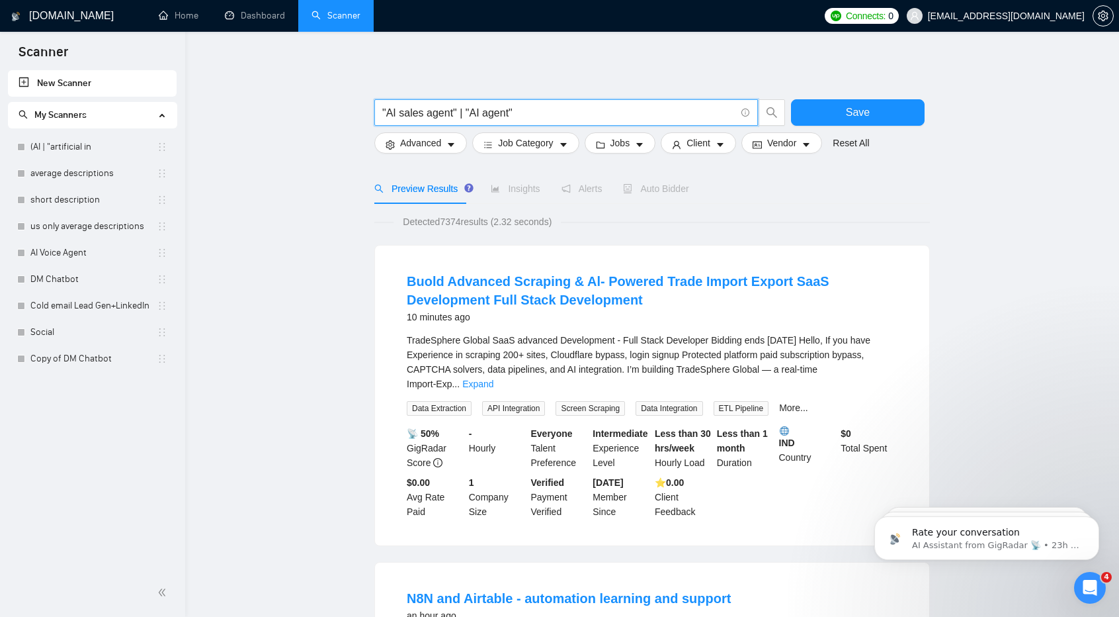
type input ""AI sales agent" | "AI agent""
